Goal: Navigation & Orientation: Find specific page/section

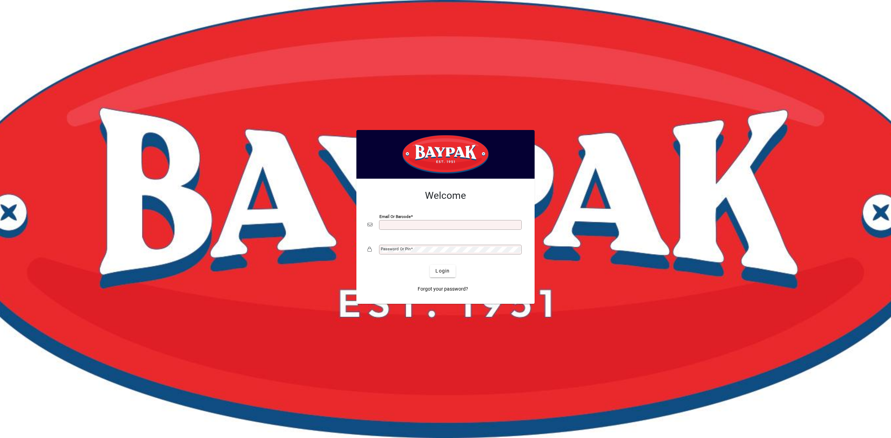
drag, startPoint x: 0, startPoint y: 0, endPoint x: 459, endPoint y: 228, distance: 511.9
click at [460, 228] on input "Email or Barcode" at bounding box center [451, 225] width 141 height 6
type input "**********"
click at [430, 265] on button "Login" at bounding box center [442, 271] width 25 height 13
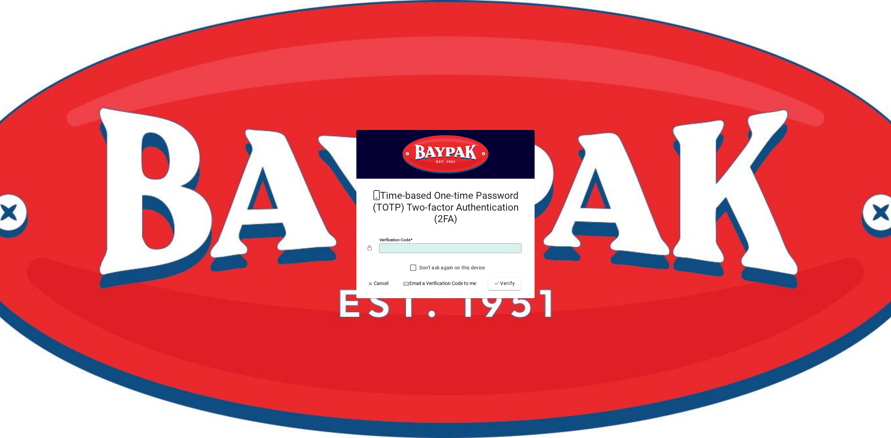
type input "*"
type input "******"
click at [505, 284] on span "Verify" at bounding box center [504, 283] width 21 height 7
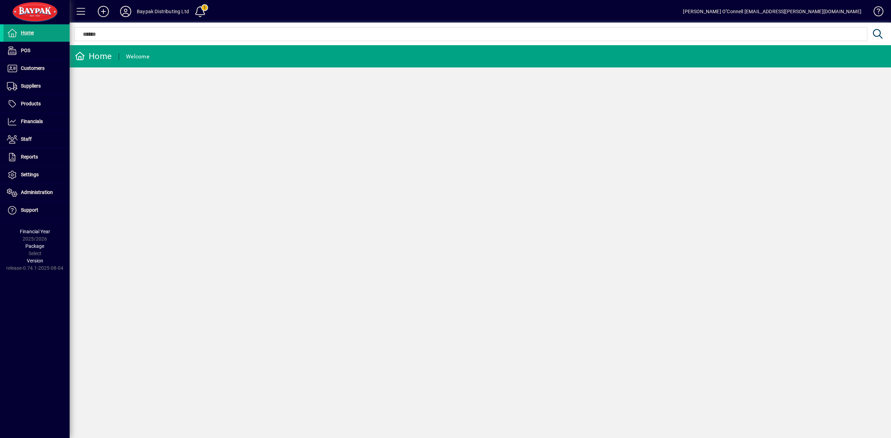
click at [259, 157] on div "Home Welcome" at bounding box center [480, 241] width 821 height 393
click at [159, 13] on div "Baypak Distributing Ltd" at bounding box center [163, 11] width 52 height 11
click at [135, 8] on span at bounding box center [125, 11] width 22 height 17
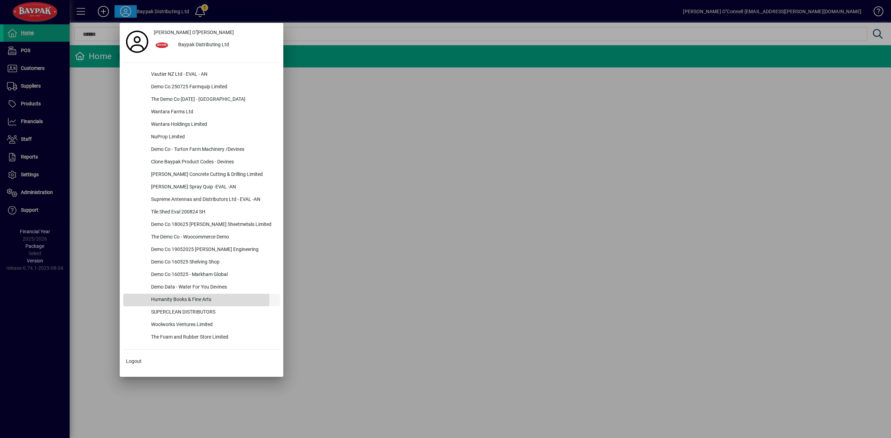
click at [173, 298] on div "Humanity Books & Fine Arts" at bounding box center [212, 300] width 134 height 13
